Goal: Task Accomplishment & Management: Manage account settings

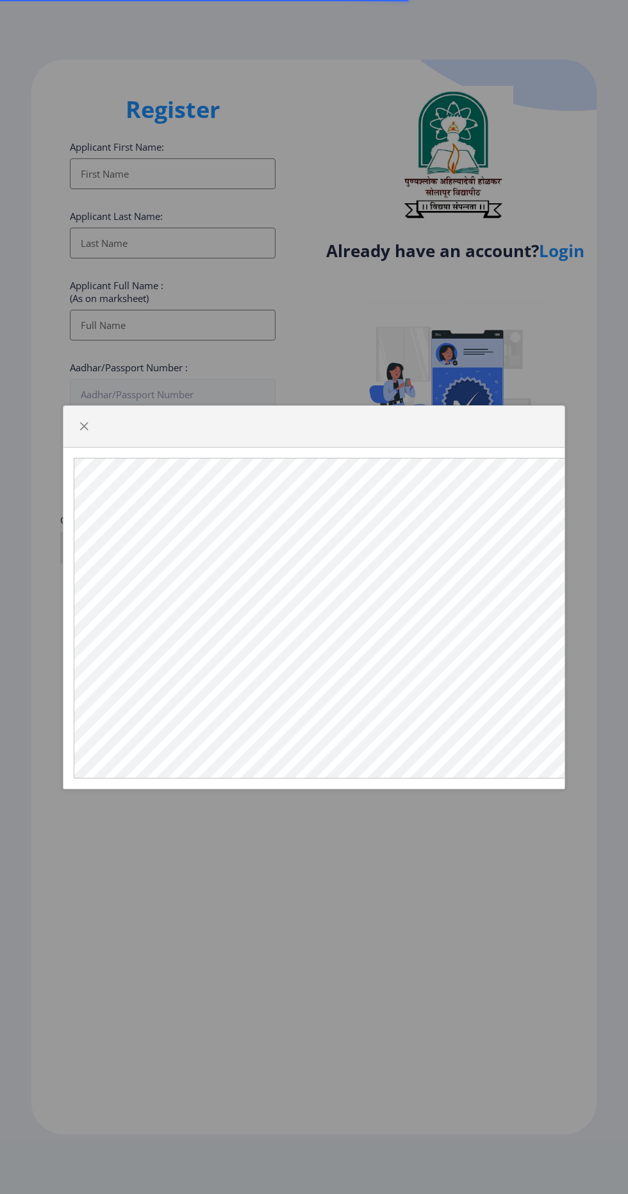
select select
click at [83, 431] on span "button" at bounding box center [84, 426] width 10 height 10
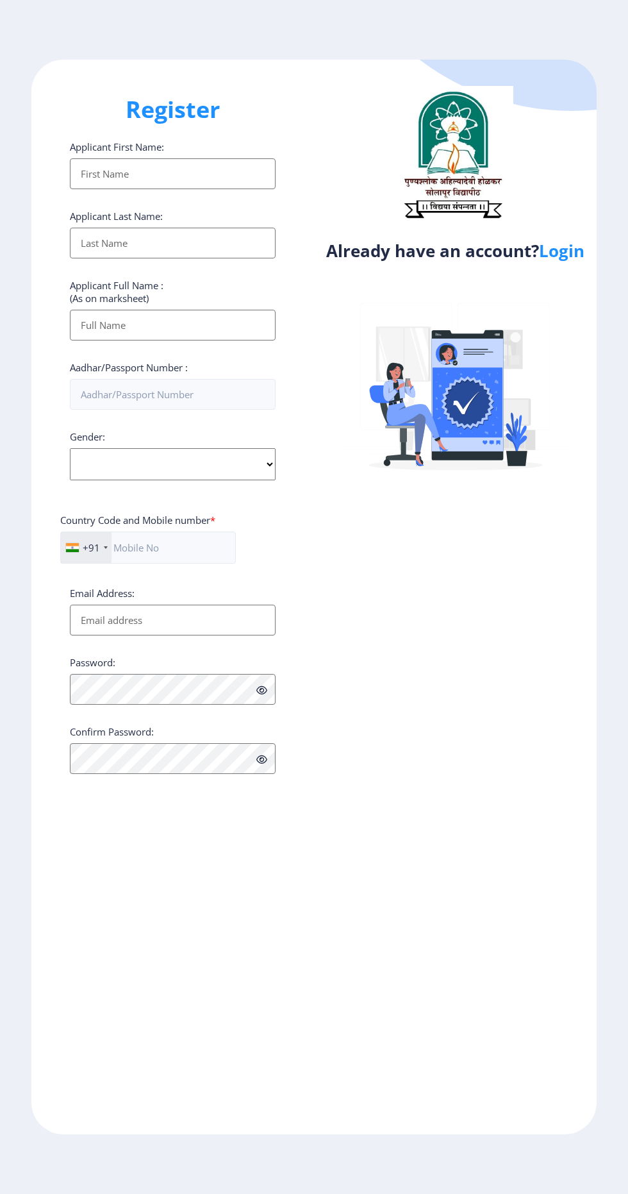
click at [99, 563] on div "+91" at bounding box center [86, 547] width 51 height 31
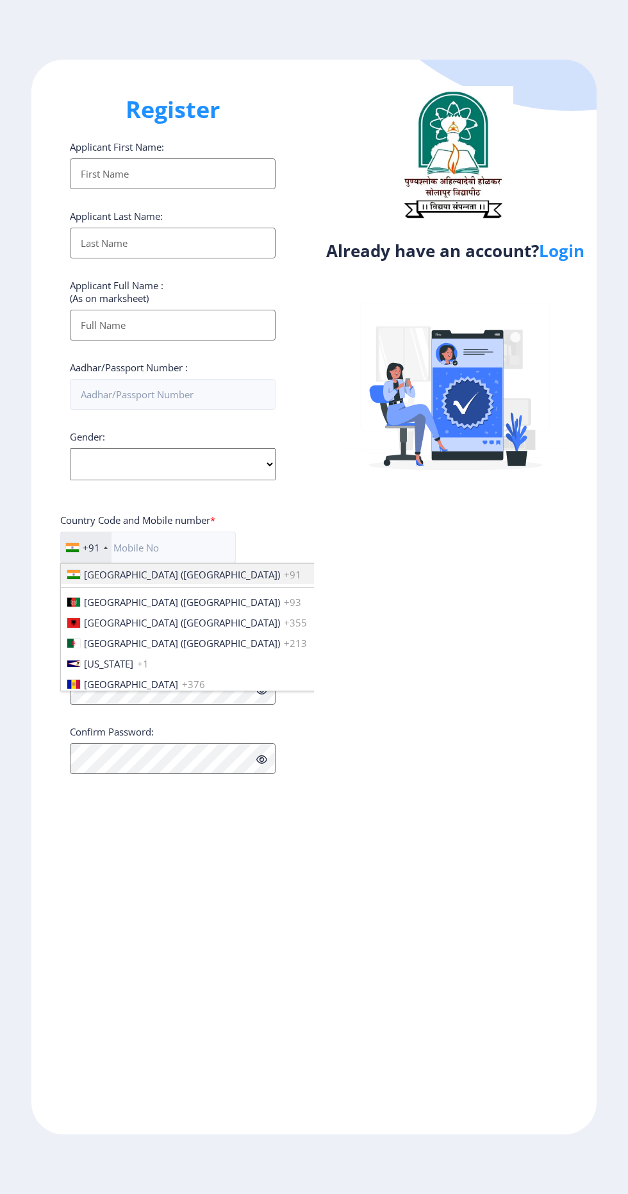
click at [581, 253] on link "Login" at bounding box center [562, 250] width 46 height 23
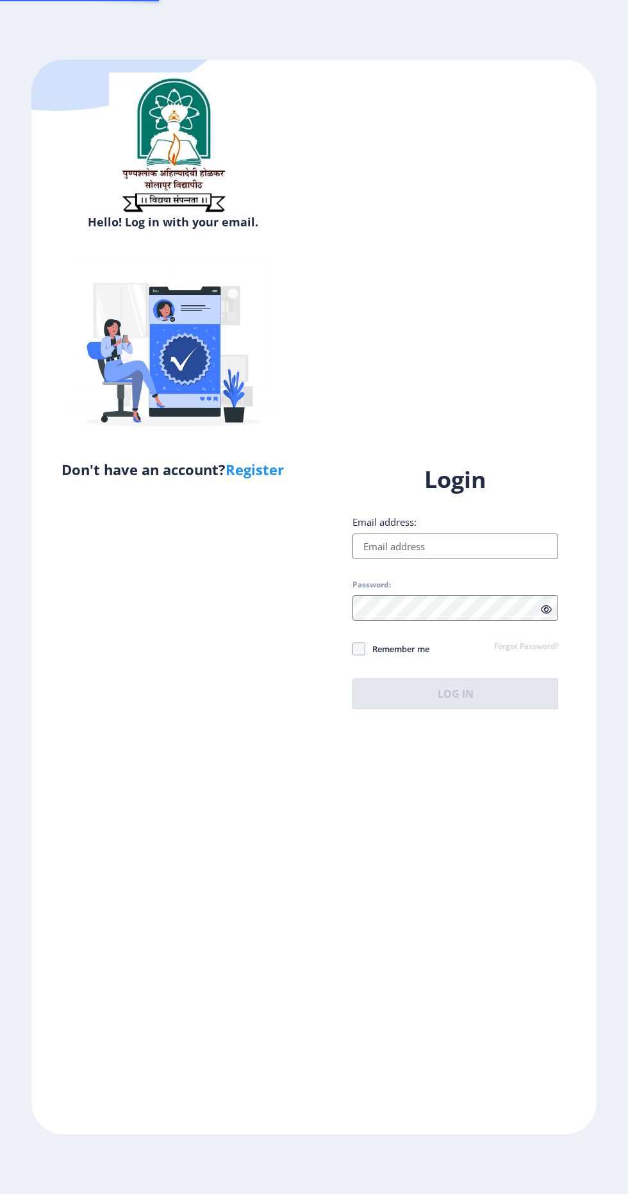
click at [572, 269] on div "Hello! Log in with your email. Don't have an account? Register Login Email addr…" at bounding box center [313, 597] width 565 height 1074
click at [474, 551] on div "Login Email address: Password: Remember me Forgot Password? Log In" at bounding box center [456, 586] width 206 height 244
click at [470, 559] on input "Email address:" at bounding box center [456, 546] width 206 height 26
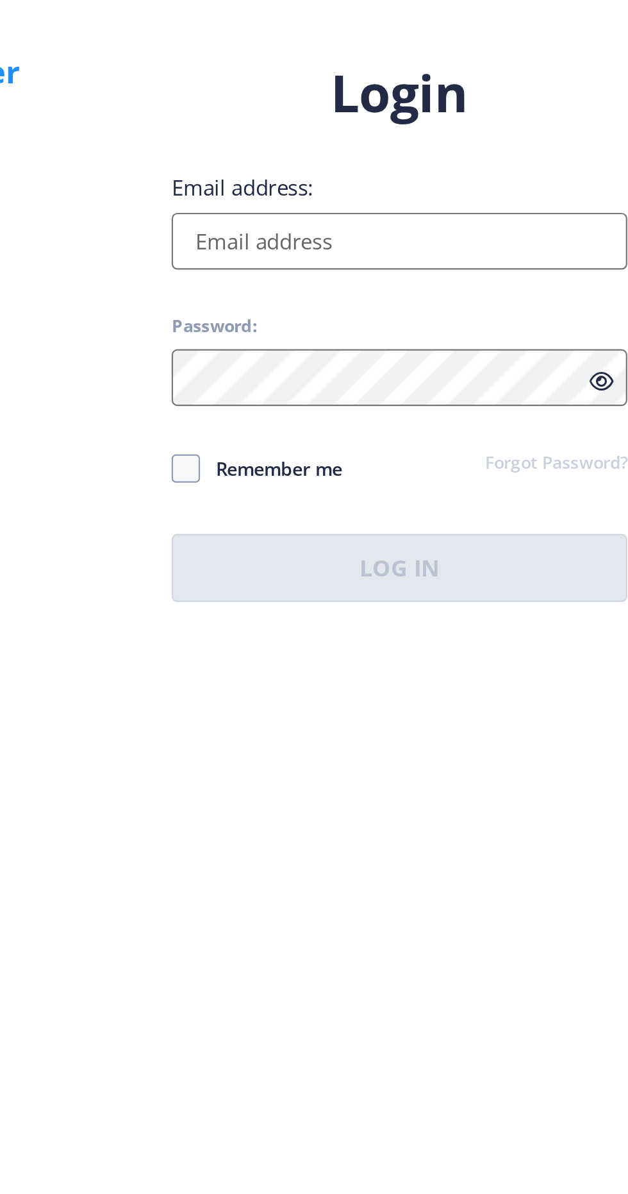
type input "[EMAIL_ADDRESS][DOMAIN_NAME]"
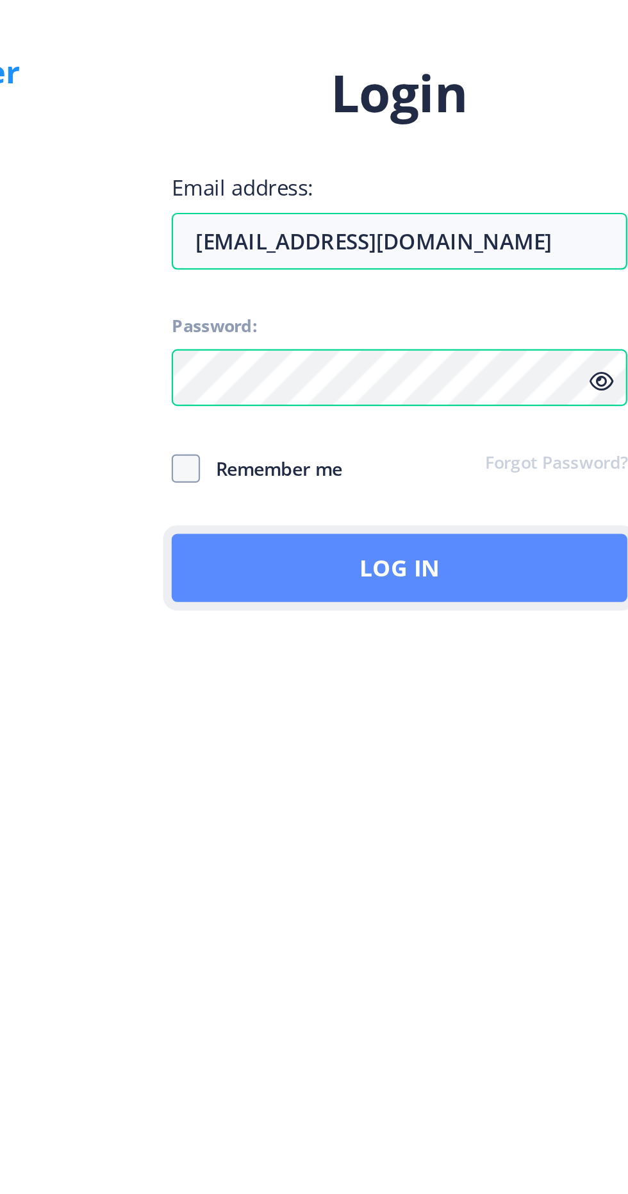
click at [499, 709] on button "Log In" at bounding box center [456, 693] width 206 height 31
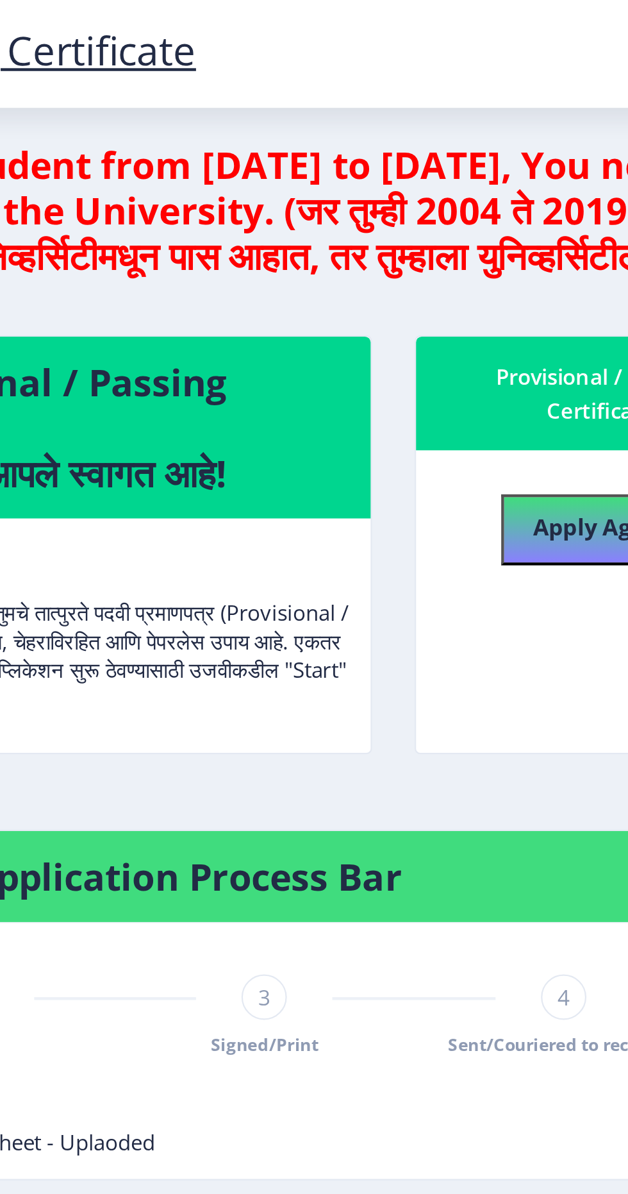
scroll to position [1, 0]
